Goal: Information Seeking & Learning: Learn about a topic

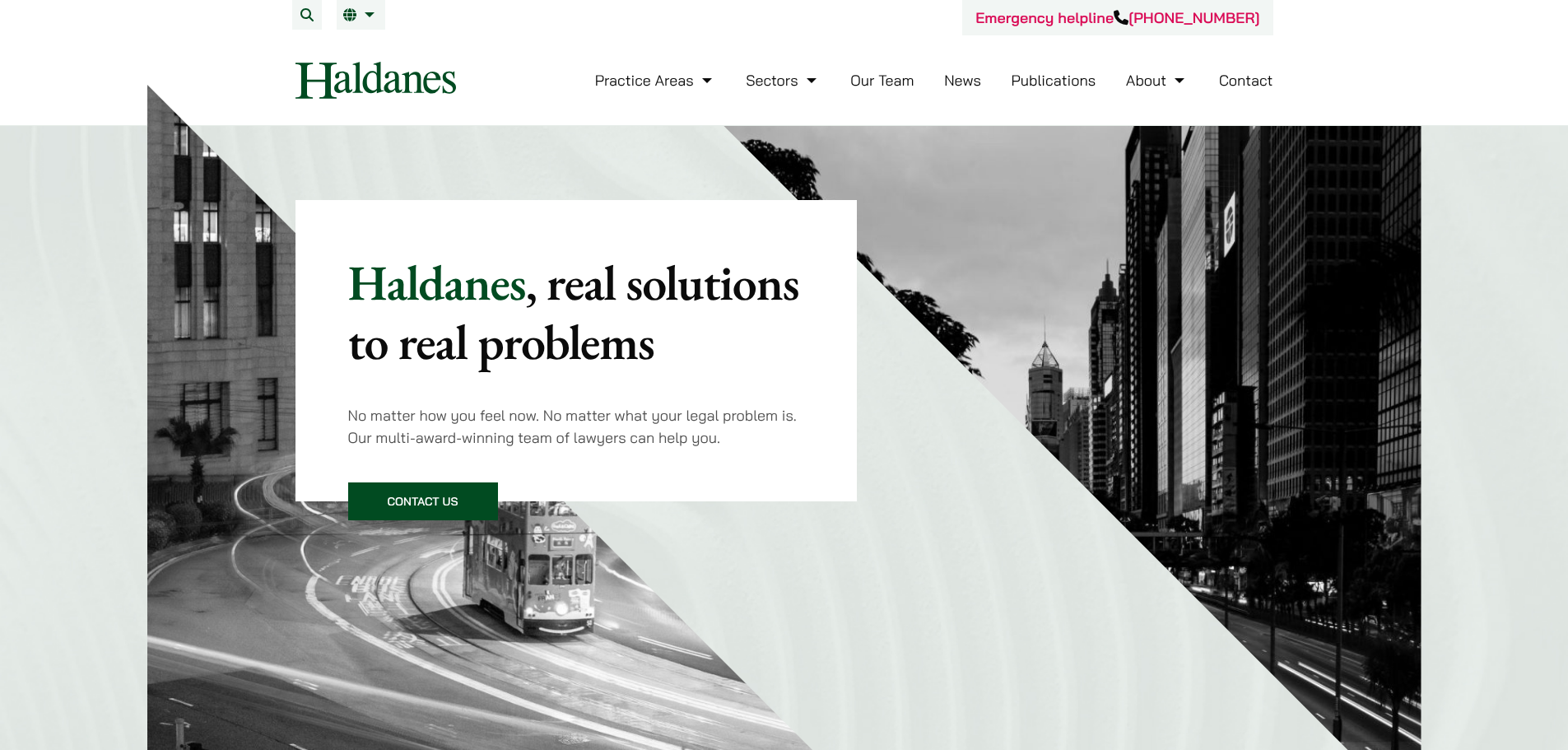
click at [1242, 86] on link "Contact" at bounding box center [1246, 80] width 55 height 19
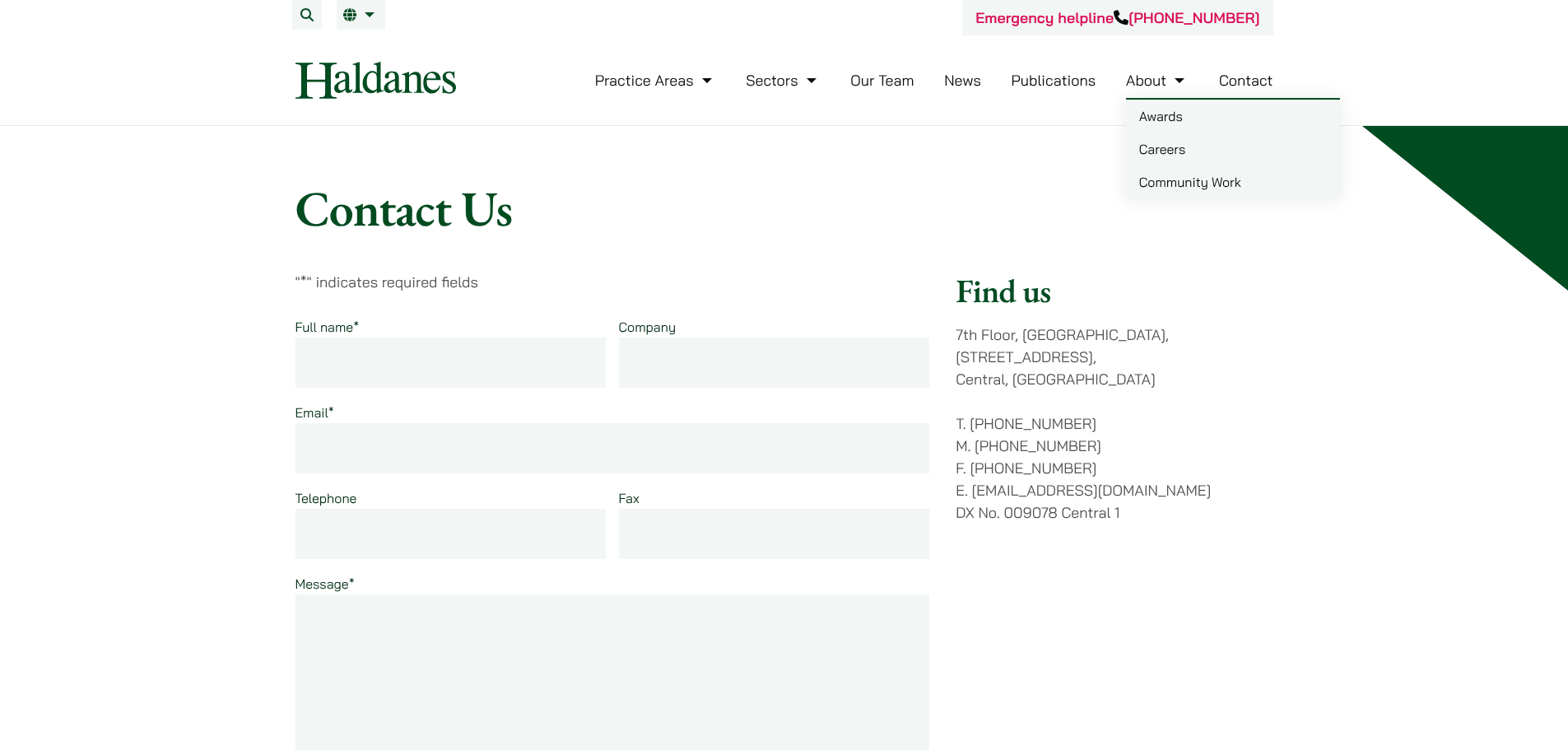
click at [1154, 113] on link "Awards" at bounding box center [1232, 116] width 214 height 33
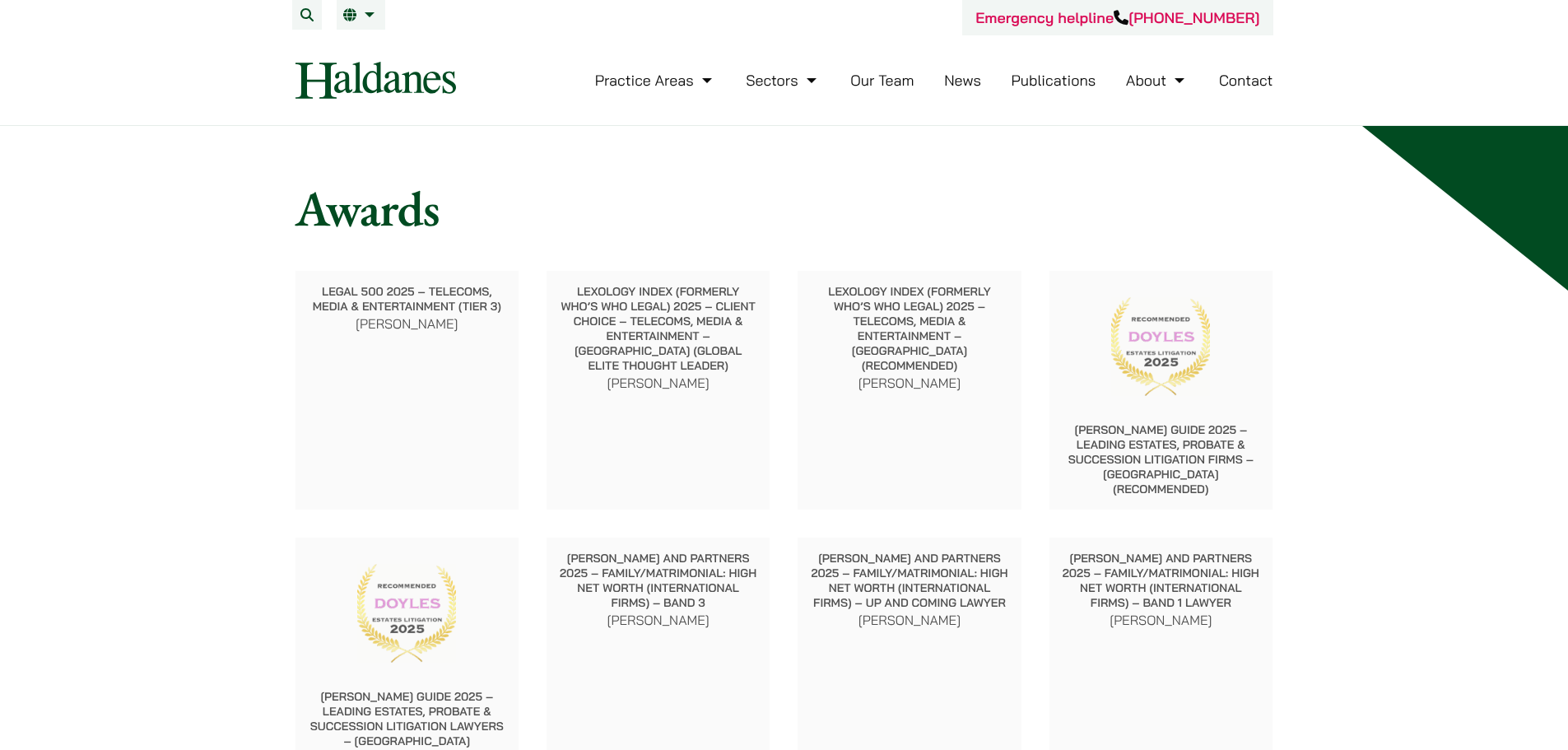
click at [1061, 86] on link "Publications" at bounding box center [1053, 80] width 85 height 19
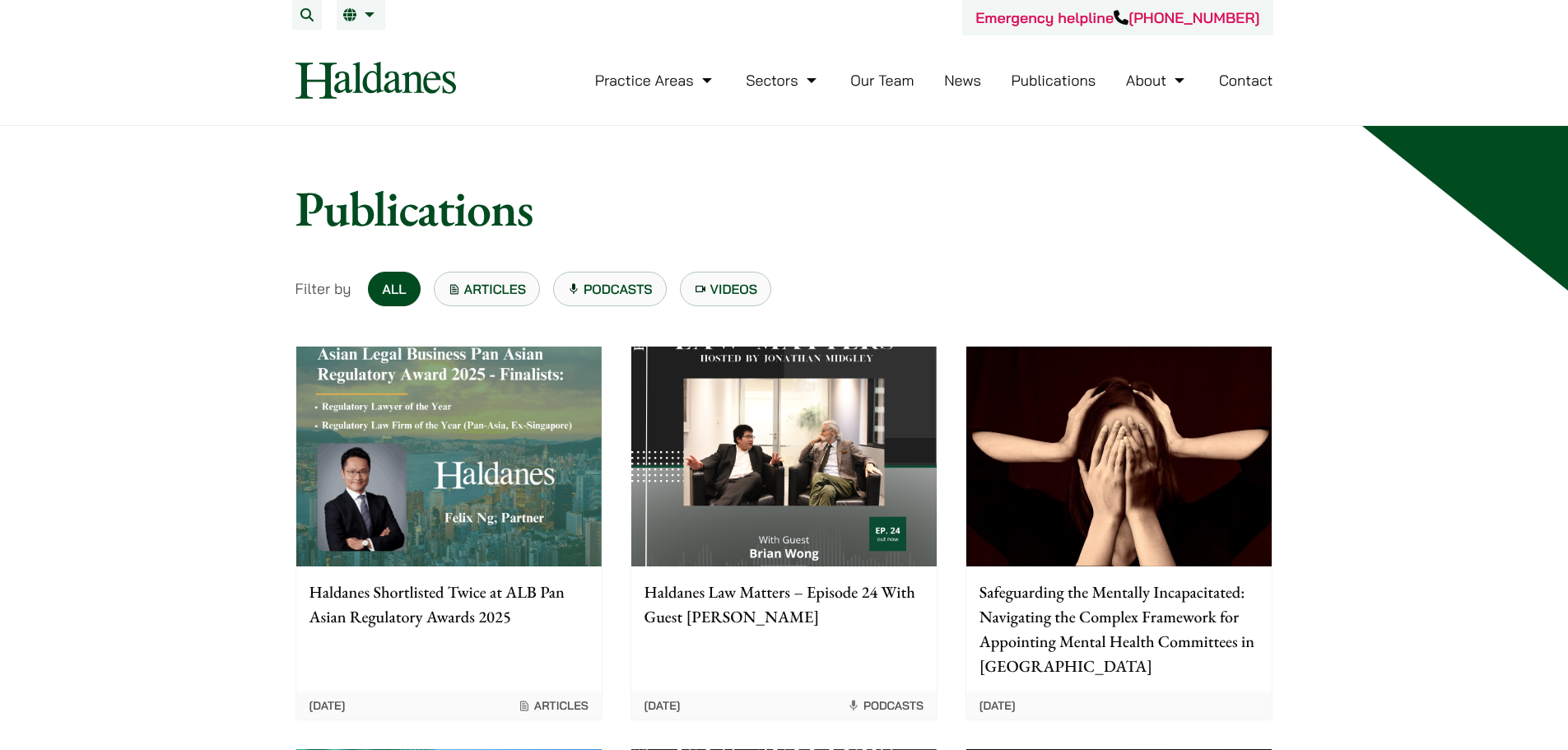
click at [960, 79] on link "News" at bounding box center [962, 80] width 37 height 19
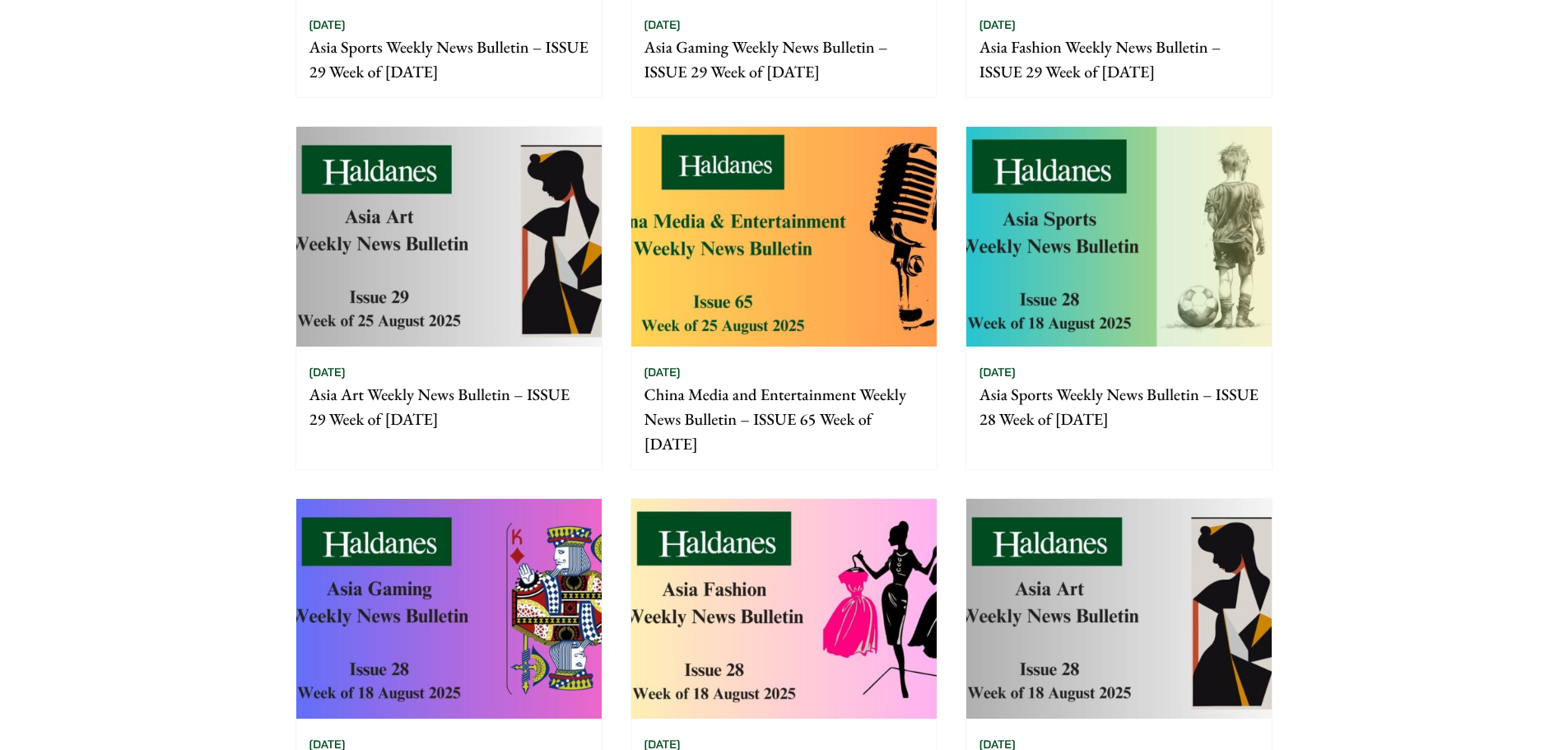
scroll to position [493, 0]
click at [1115, 253] on img at bounding box center [1119, 236] width 305 height 220
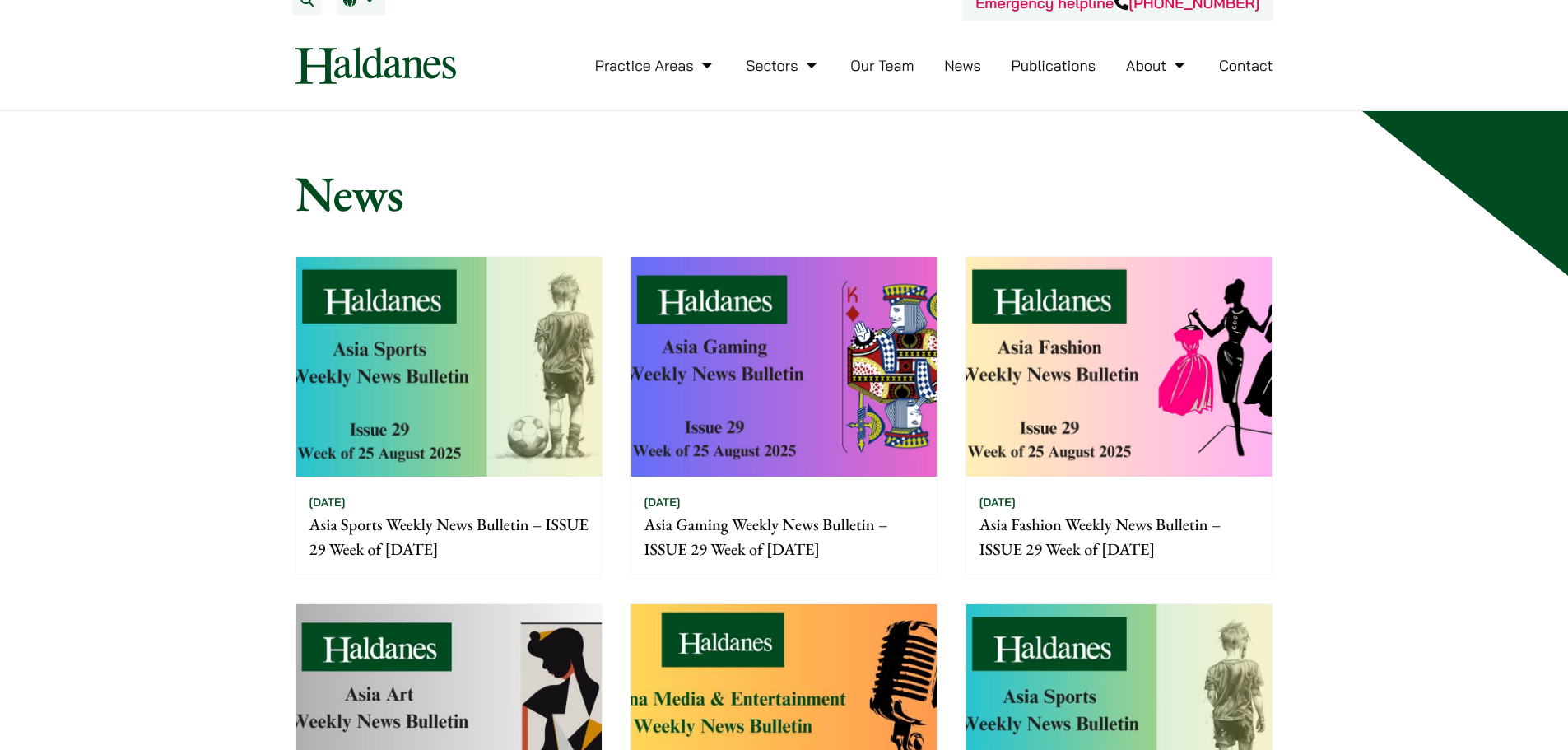
scroll to position [0, 0]
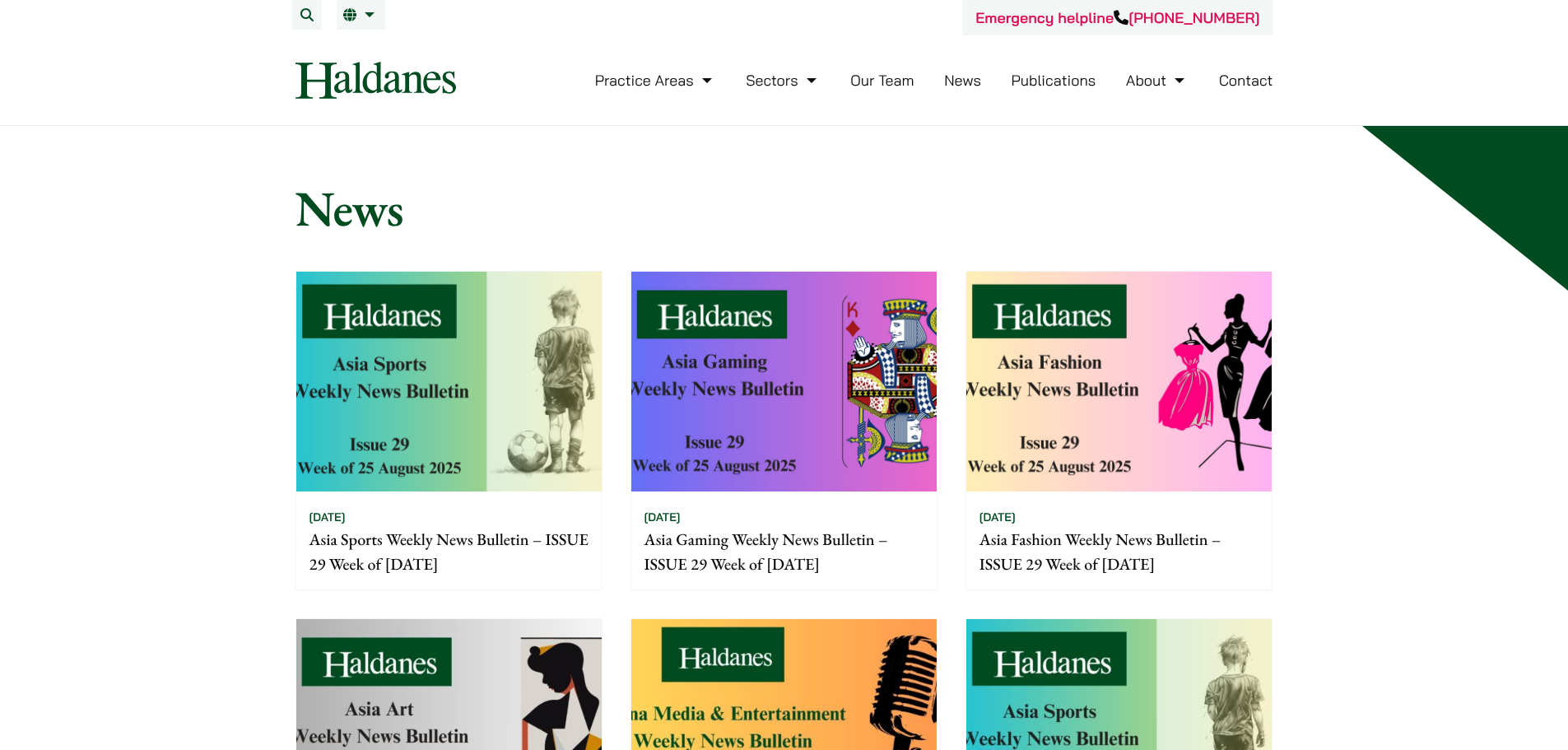
click at [897, 81] on link "Our Team" at bounding box center [882, 80] width 64 height 19
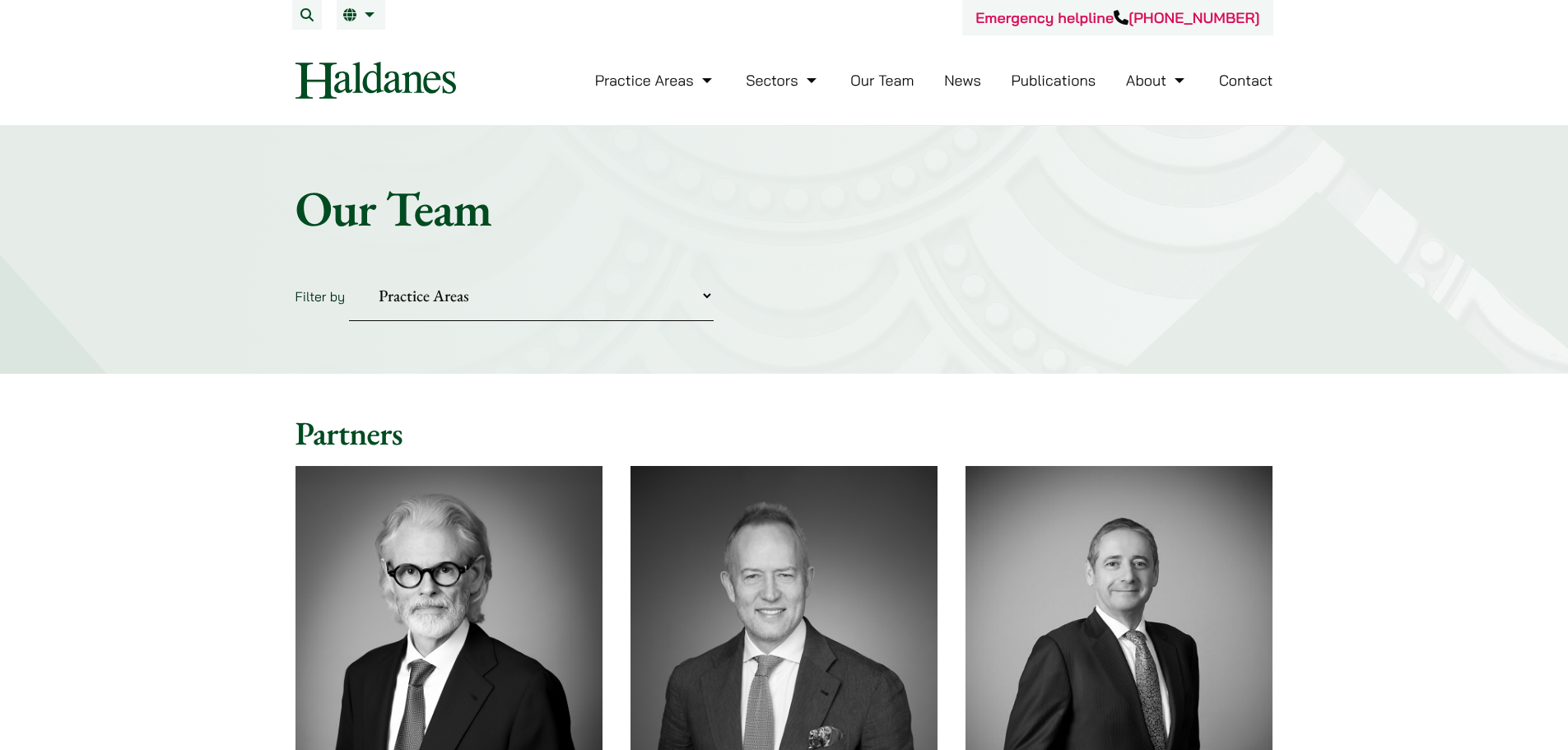
click at [967, 81] on link "News" at bounding box center [962, 80] width 37 height 19
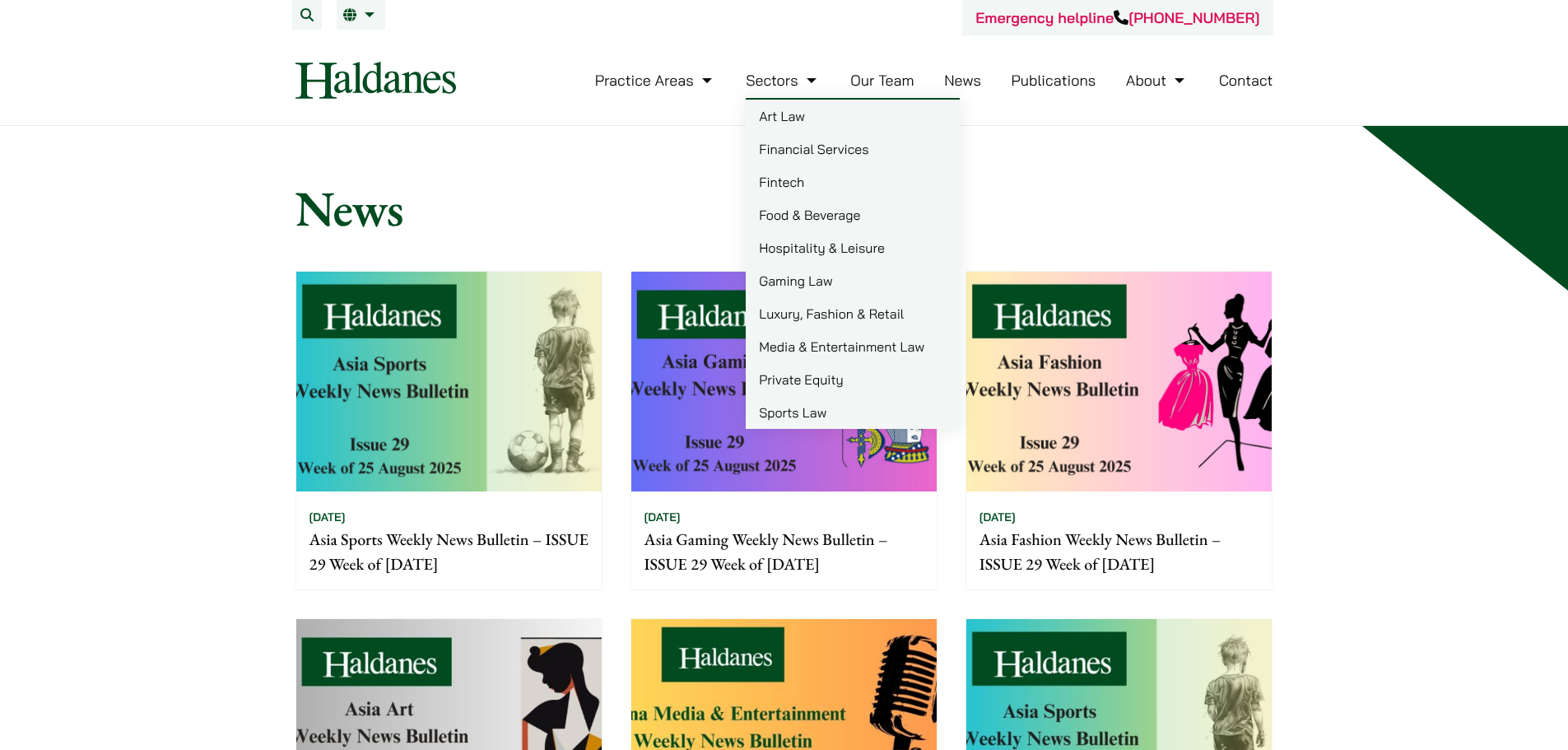
click at [801, 74] on link "Sectors" at bounding box center [783, 80] width 74 height 19
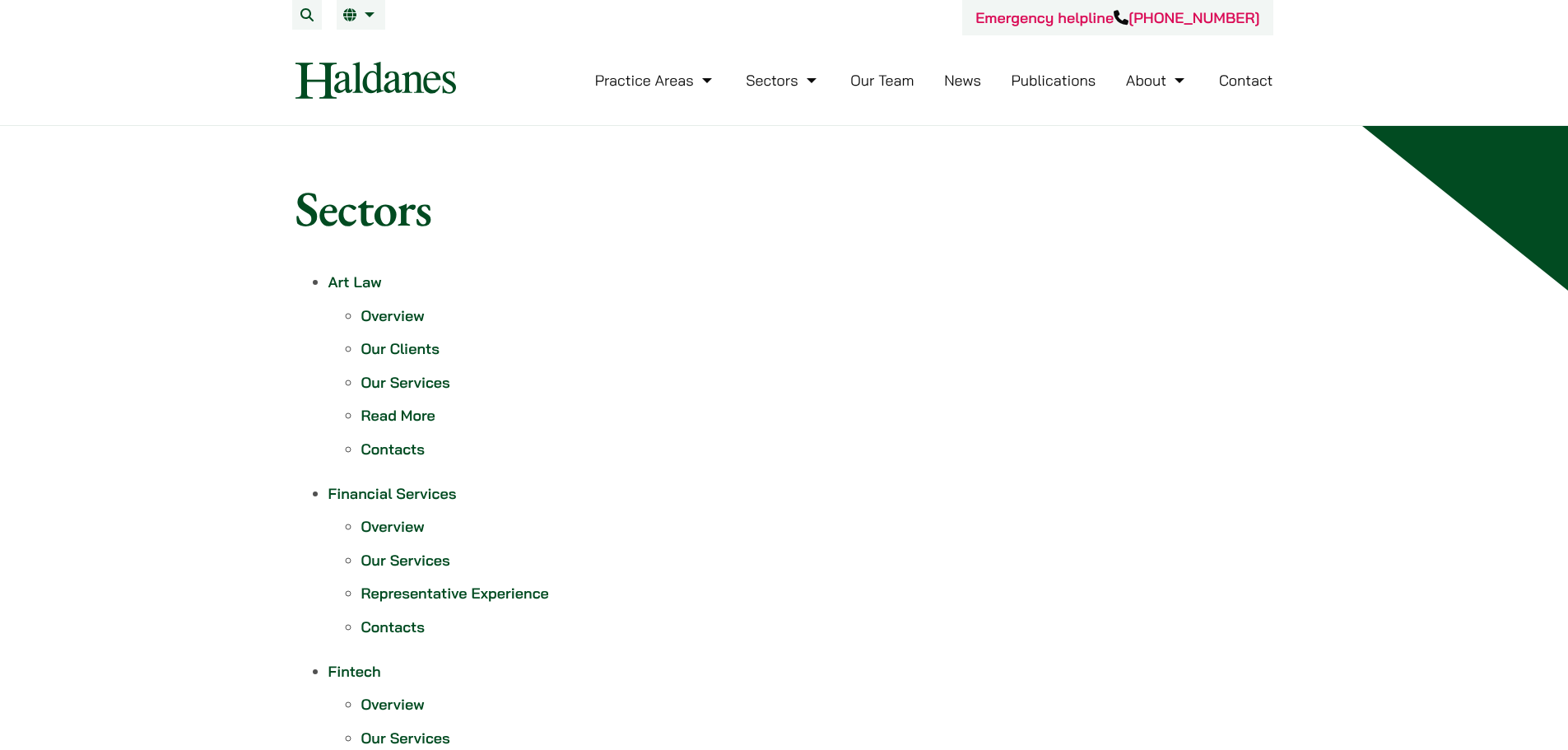
click at [801, 74] on link "Sectors" at bounding box center [783, 80] width 74 height 19
click at [769, 85] on link "Sectors" at bounding box center [783, 80] width 74 height 19
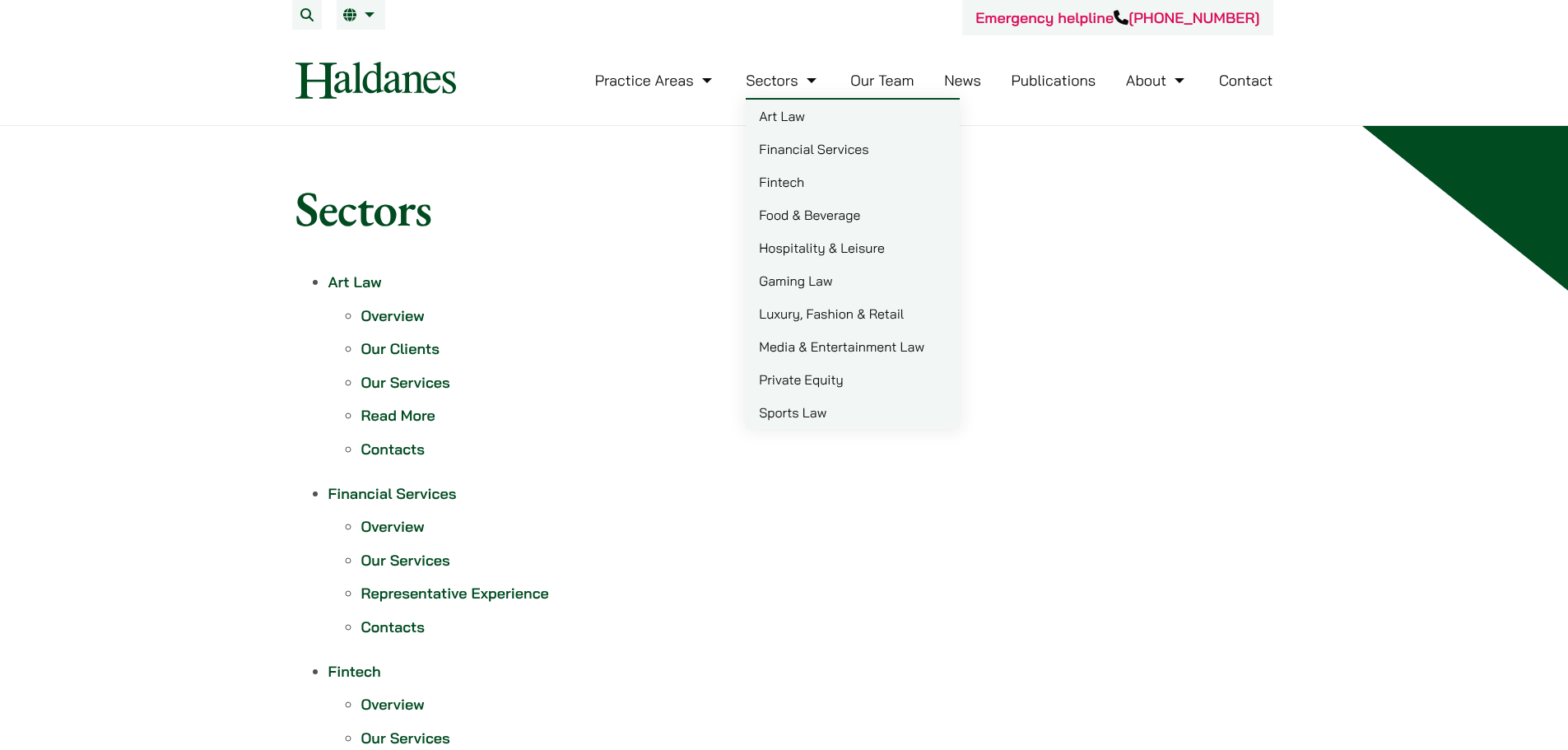
click at [859, 225] on link "Food & Beverage" at bounding box center [852, 214] width 214 height 33
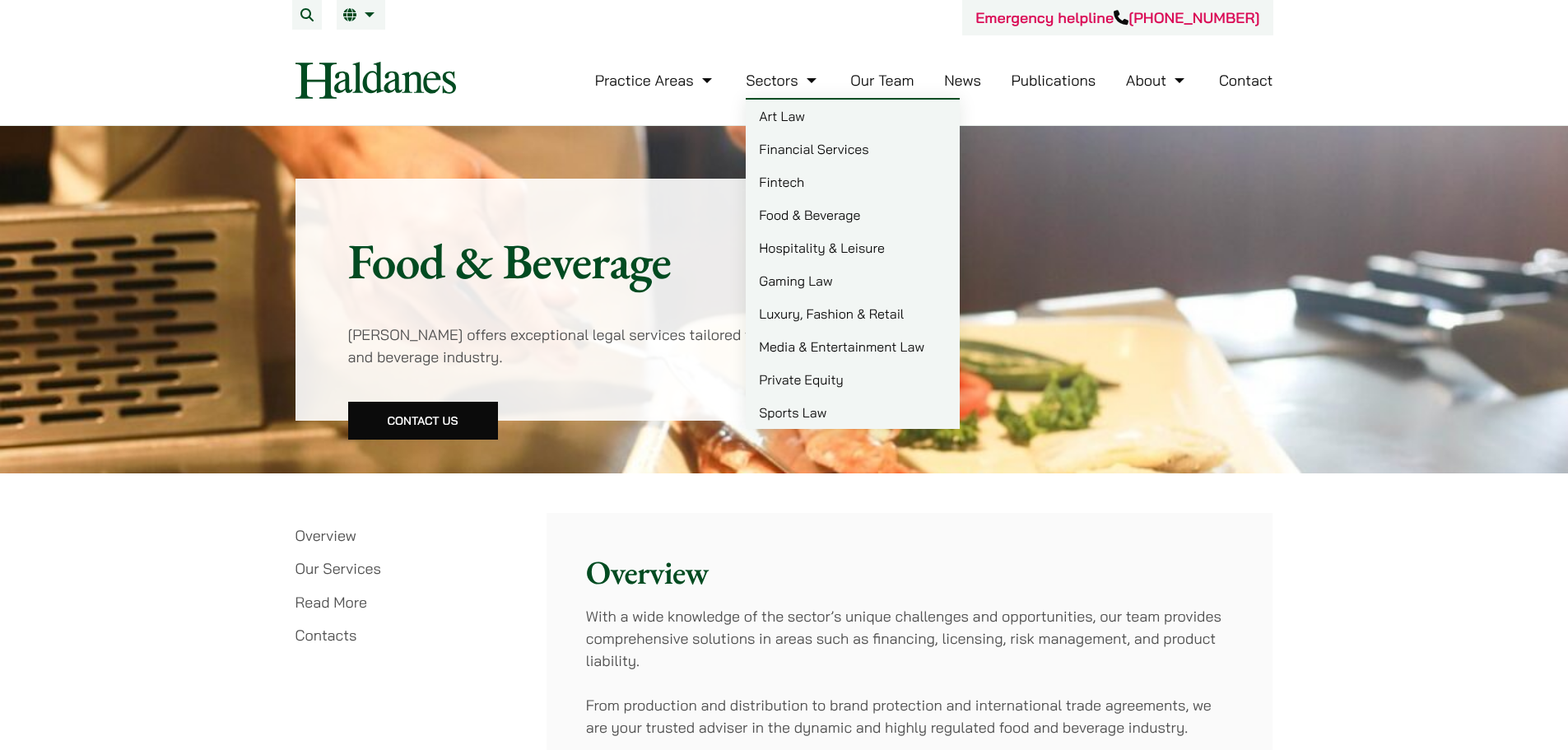
click at [794, 313] on link "Luxury, Fashion & Retail" at bounding box center [852, 313] width 214 height 33
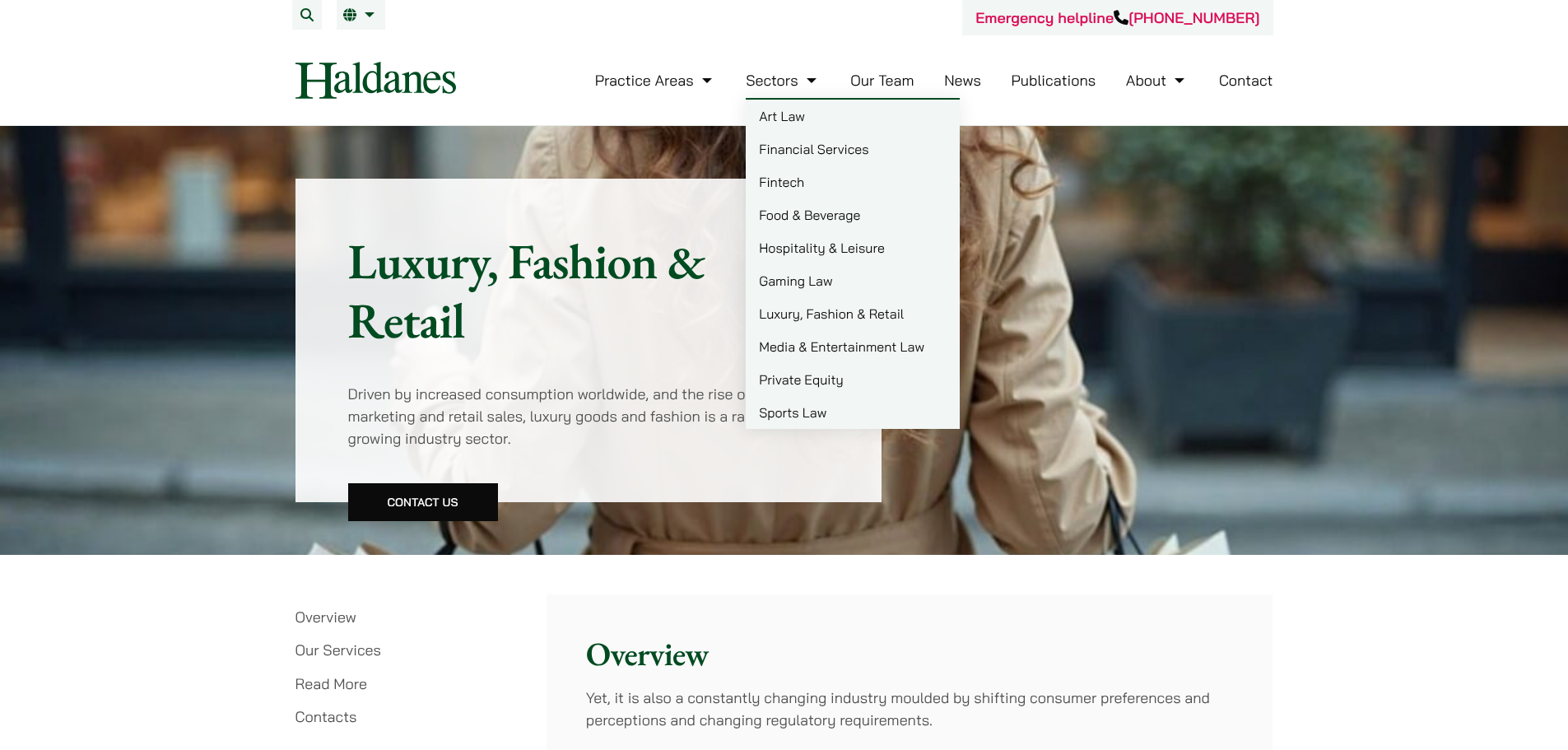
click at [822, 414] on link "Sports Law" at bounding box center [852, 412] width 214 height 33
